Goal: Entertainment & Leisure: Consume media (video, audio)

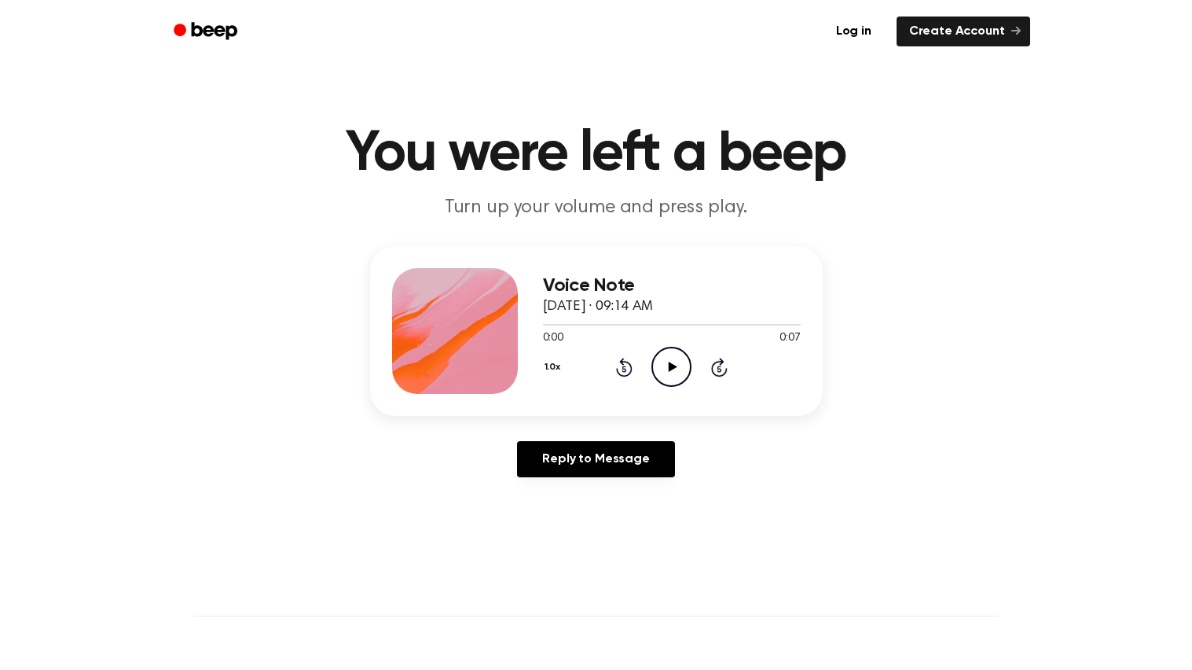
click at [657, 355] on icon "Play Audio" at bounding box center [672, 367] width 40 height 40
click at [660, 376] on icon "Play Audio" at bounding box center [672, 367] width 40 height 40
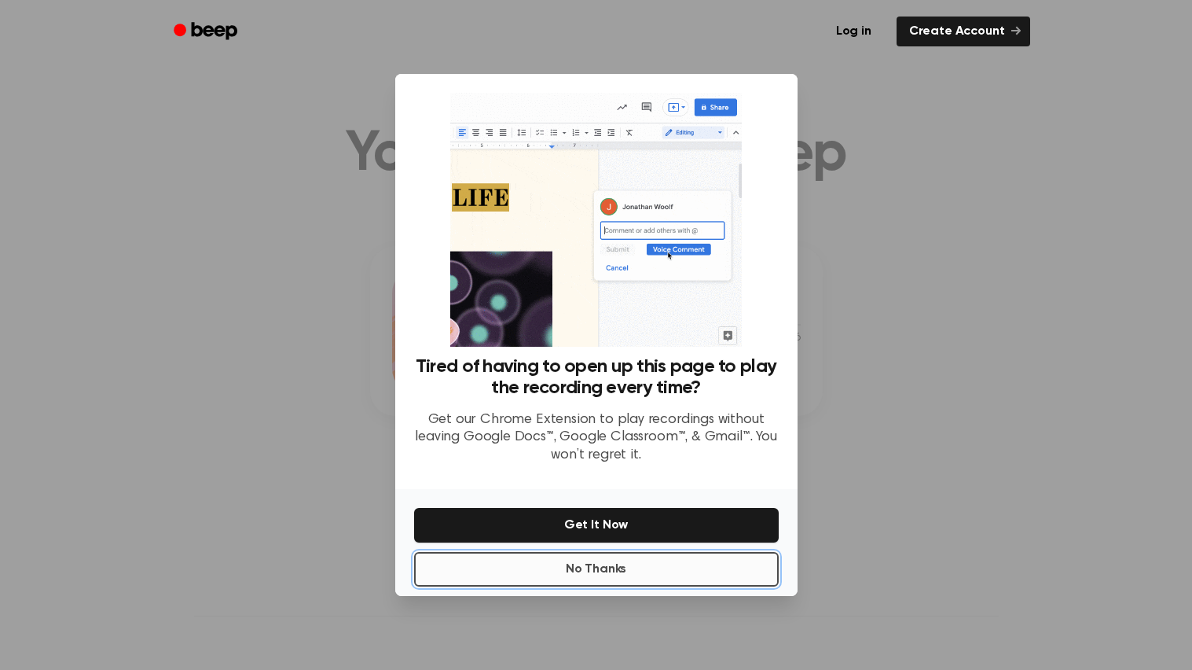
click at [645, 561] on button "No Thanks" at bounding box center [596, 569] width 365 height 35
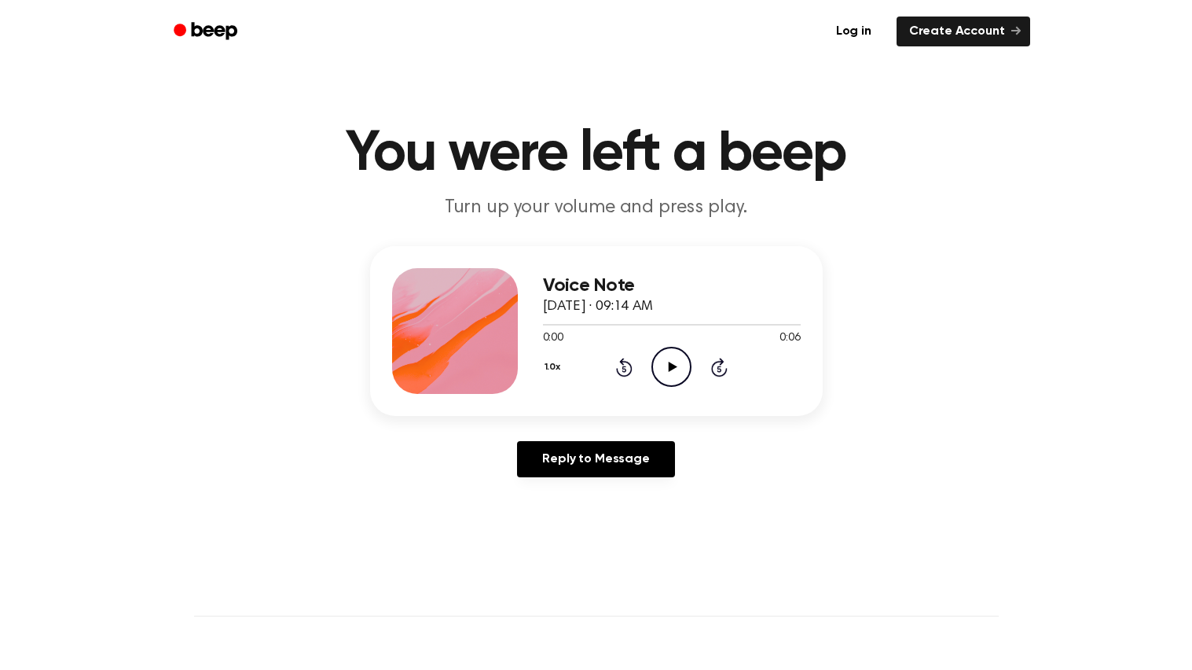
click at [667, 376] on icon "Play Audio" at bounding box center [672, 367] width 40 height 40
click at [660, 359] on icon "Play Audio" at bounding box center [672, 367] width 40 height 40
click at [663, 366] on icon "Play Audio" at bounding box center [672, 367] width 40 height 40
click at [671, 358] on icon "Play Audio" at bounding box center [672, 367] width 40 height 40
click at [660, 357] on icon "Play Audio" at bounding box center [672, 367] width 40 height 40
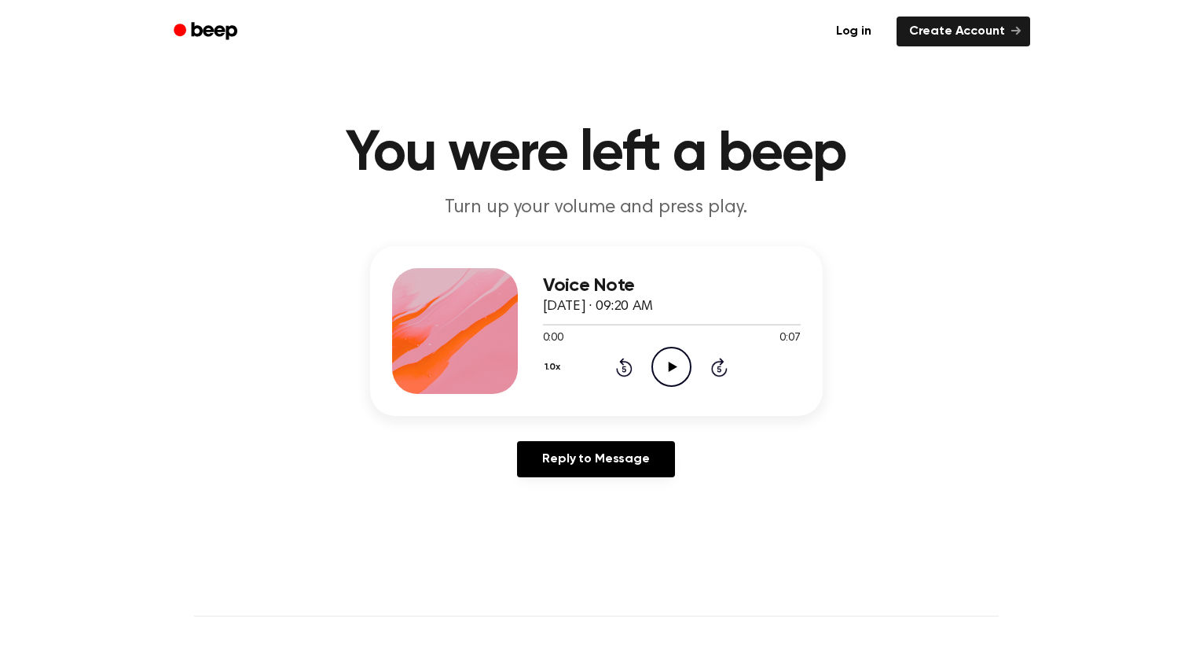
click at [667, 358] on icon "Play Audio" at bounding box center [672, 367] width 40 height 40
click at [677, 367] on icon "Play Audio" at bounding box center [672, 367] width 40 height 40
click at [668, 360] on icon "Play Audio" at bounding box center [672, 367] width 40 height 40
click at [675, 383] on icon "Play Audio" at bounding box center [672, 367] width 40 height 40
